Goal: Navigation & Orientation: Find specific page/section

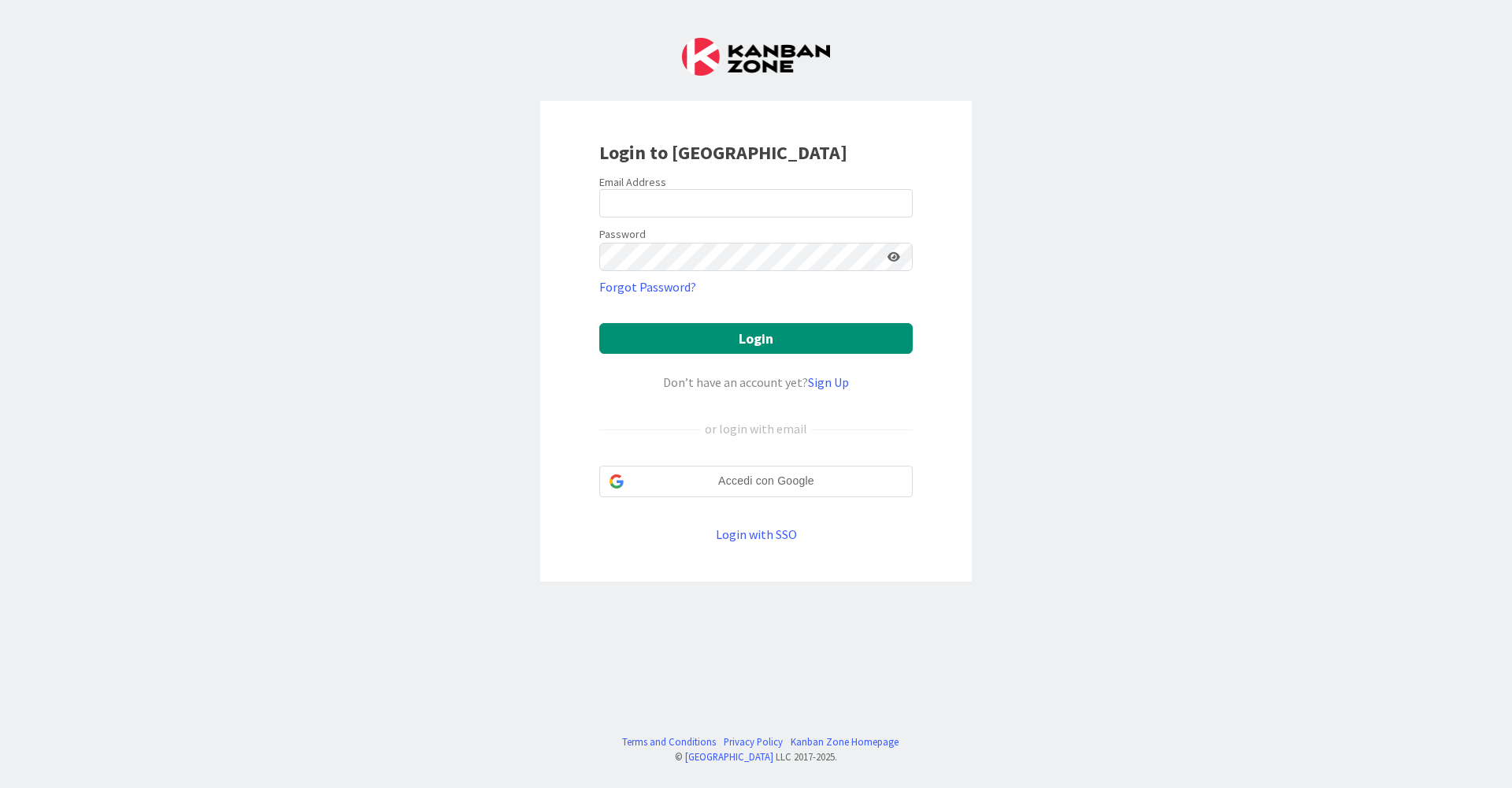
click at [600, 218] on div at bounding box center [600, 218] width 0 height 0
type input "[EMAIL_ADDRESS][DOMAIN_NAME]"
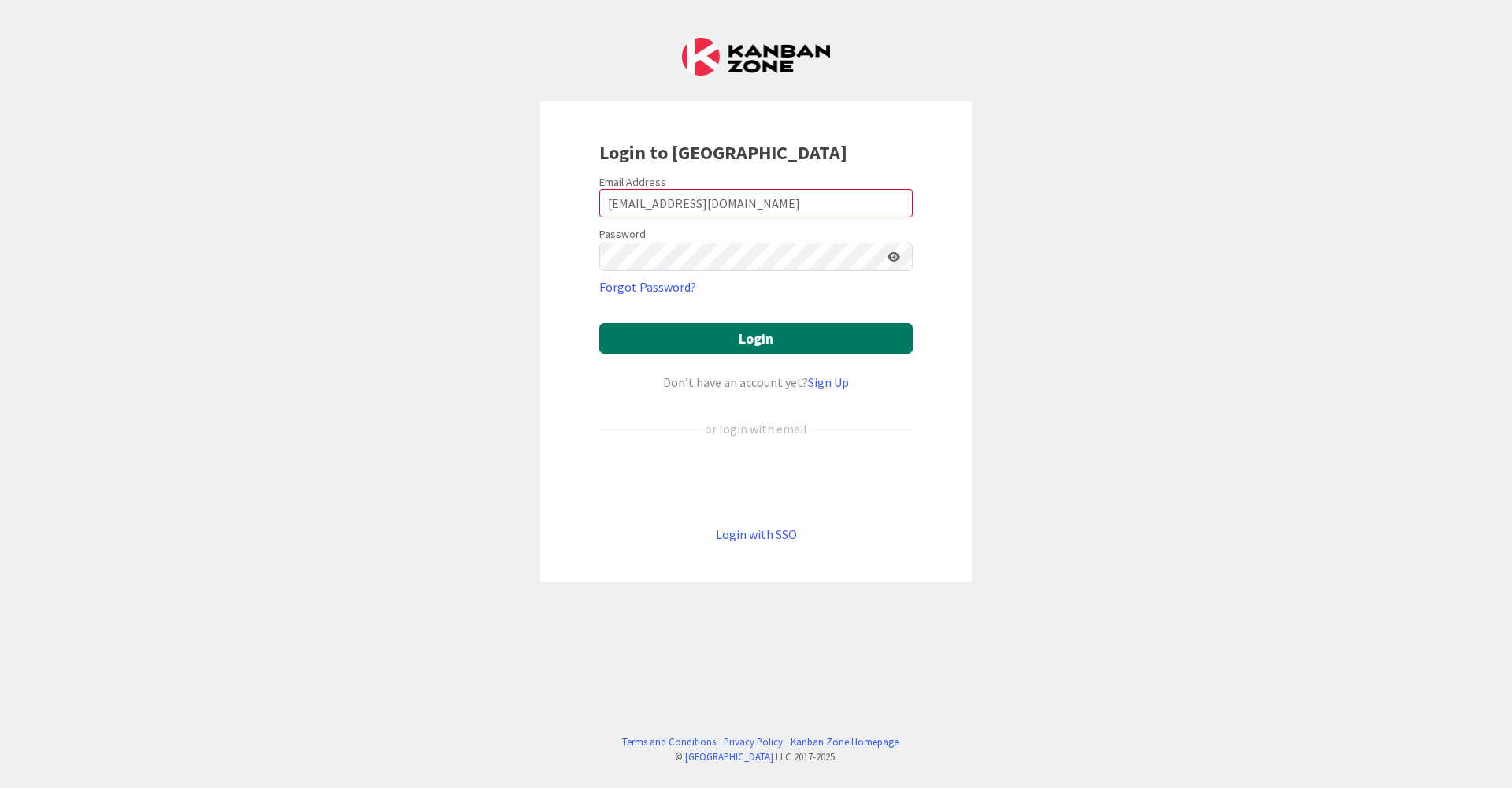
click at [805, 350] on button "Login" at bounding box center [756, 338] width 314 height 30
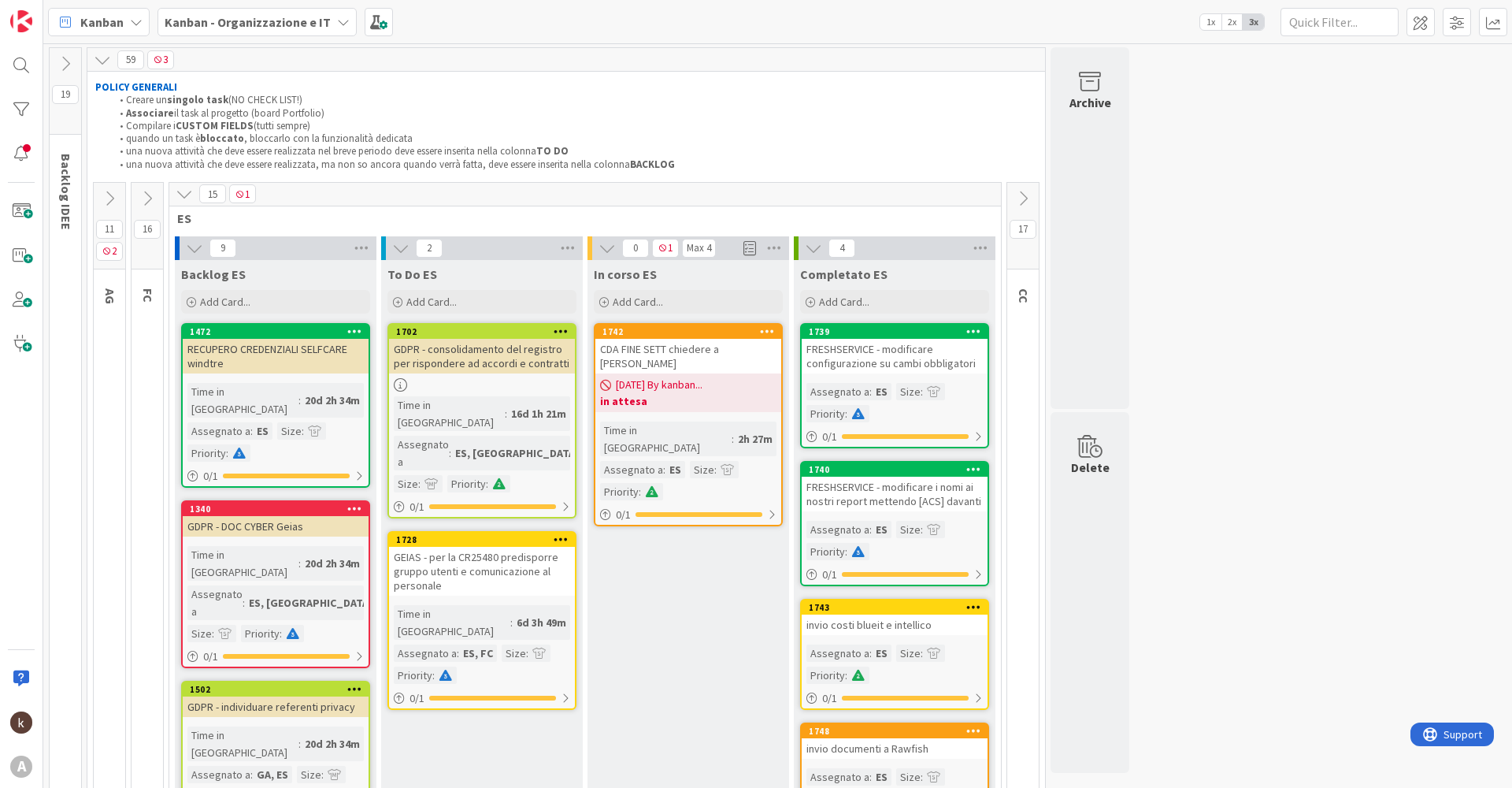
drag, startPoint x: 175, startPoint y: 208, endPoint x: 185, endPoint y: 190, distance: 20.6
click at [175, 208] on div "15 1 ES" at bounding box center [585, 206] width 831 height 46
click at [185, 190] on icon at bounding box center [184, 193] width 18 height 18
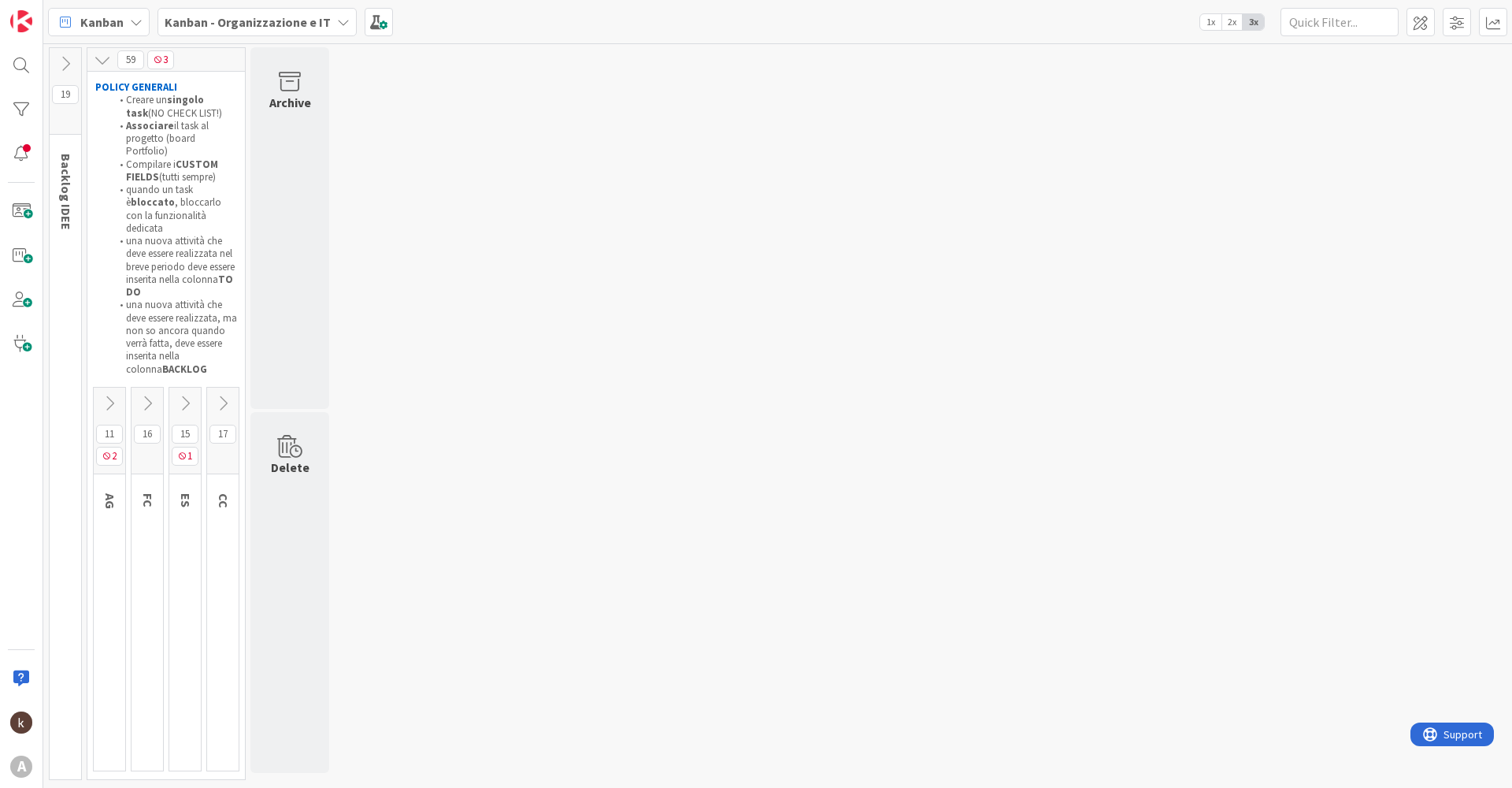
click at [103, 391] on button at bounding box center [109, 403] width 31 height 24
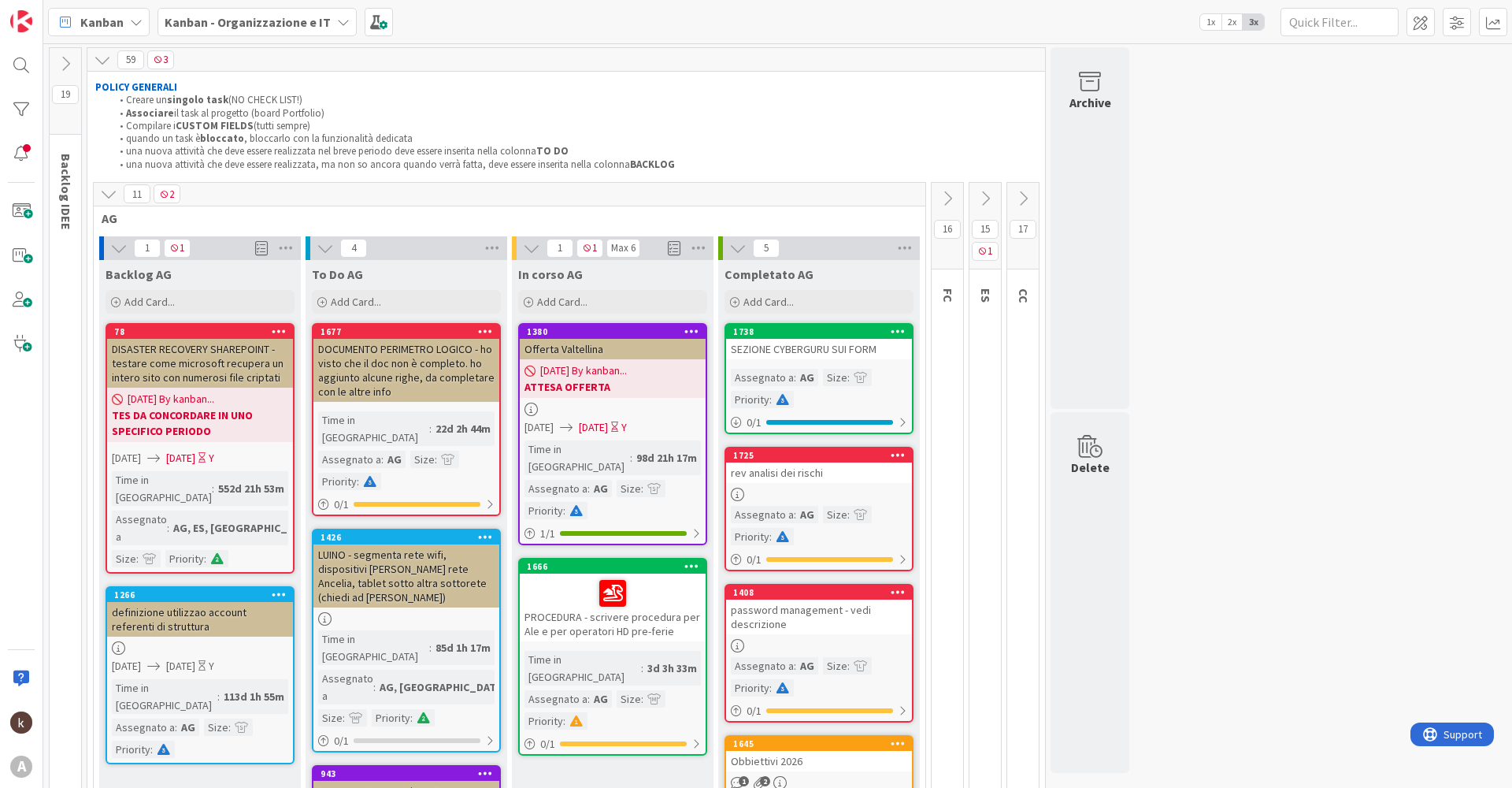
click at [277, 26] on b "Kanban - Organizzazione e IT" at bounding box center [247, 22] width 166 height 16
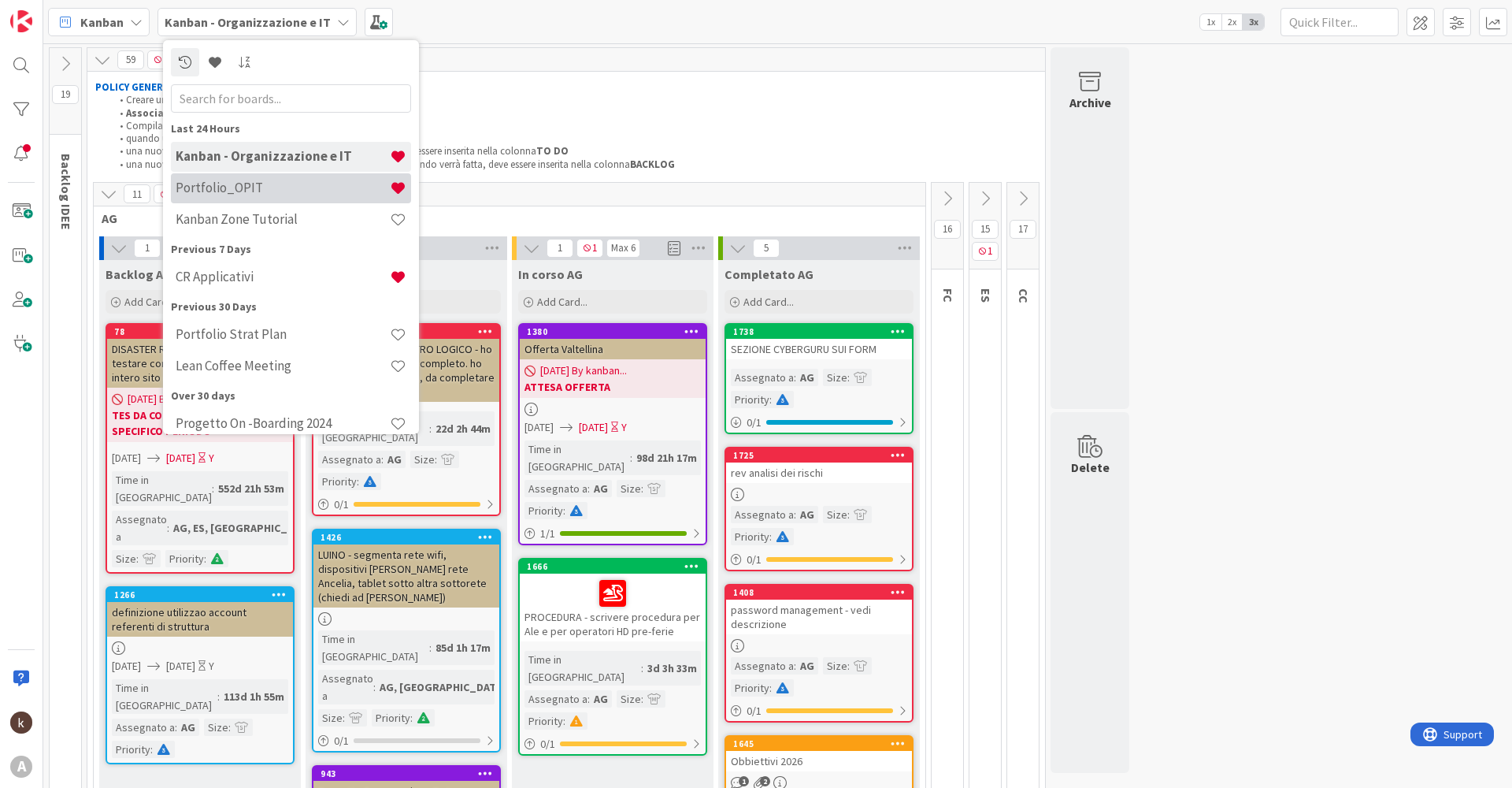
click at [227, 187] on h4 "Portfolio_OPIT" at bounding box center [282, 187] width 214 height 16
